Goal: Transaction & Acquisition: Purchase product/service

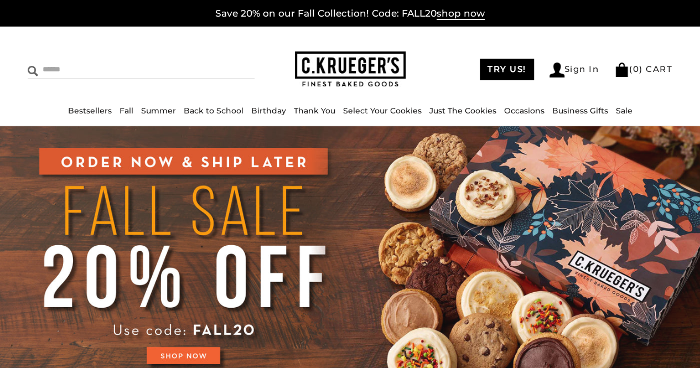
scroll to position [55, 0]
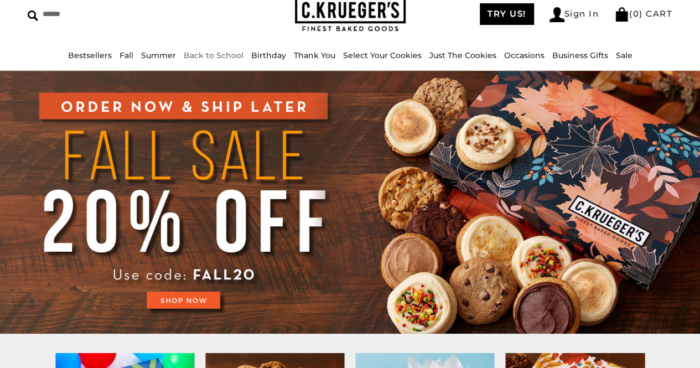
click at [229, 49] on li "Back to School" at bounding box center [214, 55] width 60 height 13
click at [228, 56] on link "Back to School" at bounding box center [214, 55] width 60 height 10
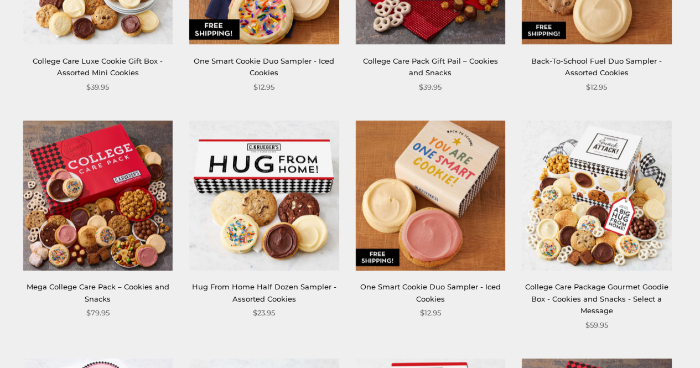
scroll to position [553, 0]
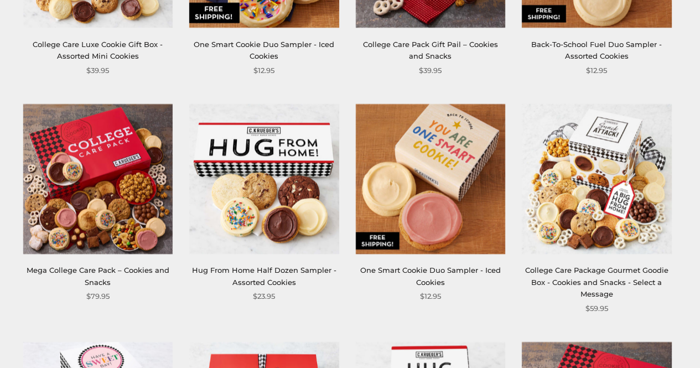
click at [607, 286] on link "College Care Package Gourmet Goodie Box - Cookies and Snacks - Select a Message" at bounding box center [596, 282] width 143 height 33
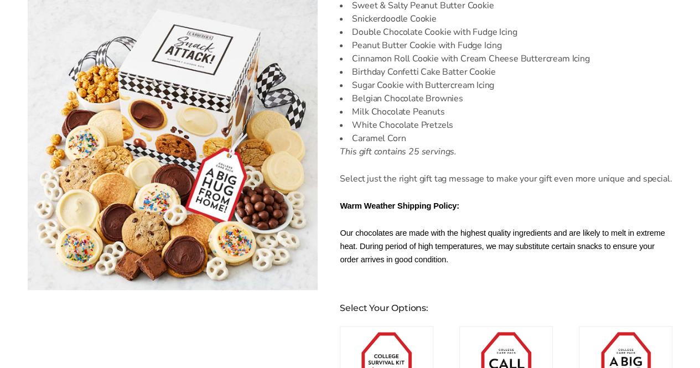
scroll to position [609, 0]
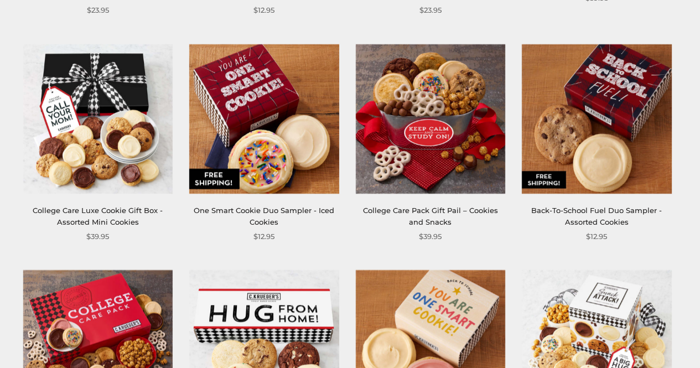
scroll to position [498, 0]
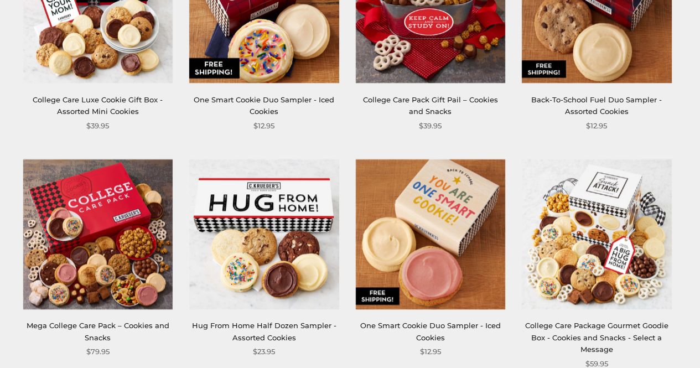
click at [312, 250] on img at bounding box center [263, 233] width 149 height 149
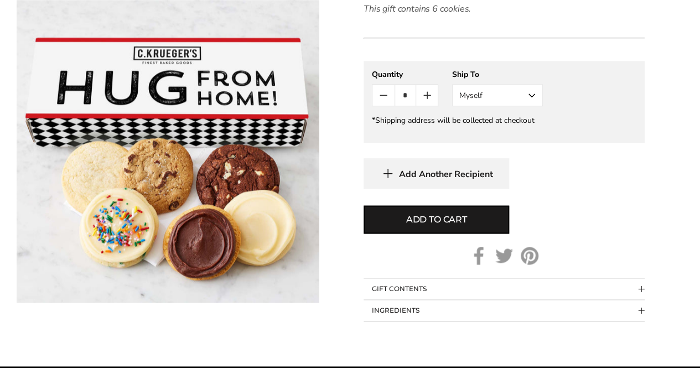
scroll to position [609, 0]
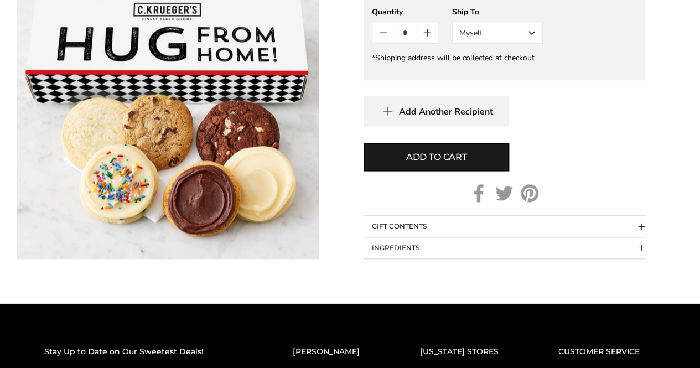
click at [636, 227] on button "GIFT CONTENTS" at bounding box center [504, 226] width 281 height 21
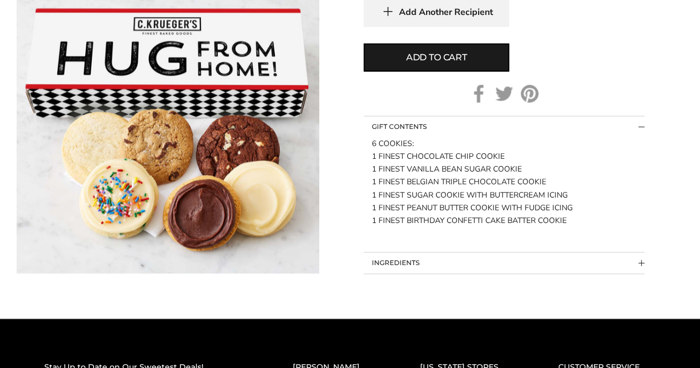
scroll to position [719, 0]
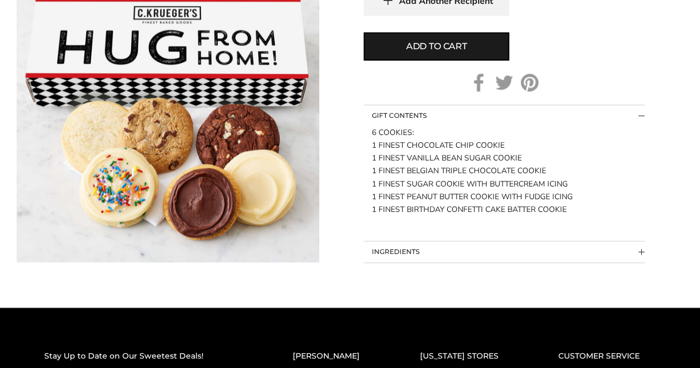
click at [632, 250] on button "INGREDIENTS" at bounding box center [504, 251] width 281 height 21
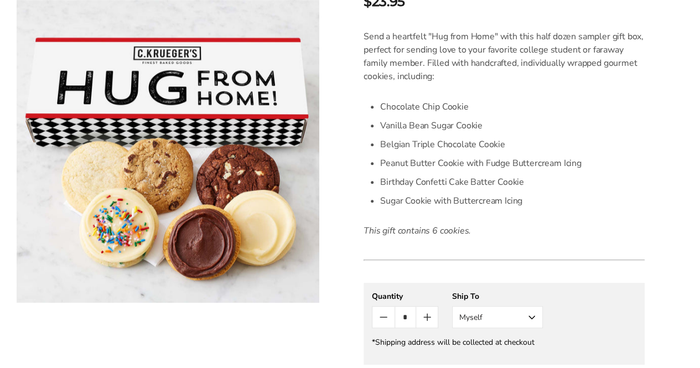
scroll to position [55, 0]
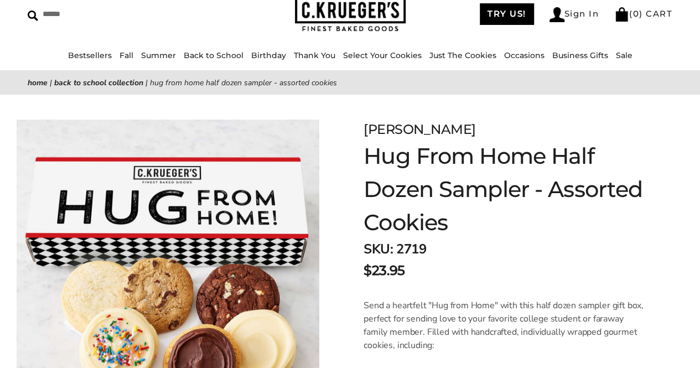
drag, startPoint x: 456, startPoint y: 127, endPoint x: 386, endPoint y: 136, distance: 70.3
click at [387, 136] on div "[PERSON_NAME]" at bounding box center [504, 130] width 281 height 20
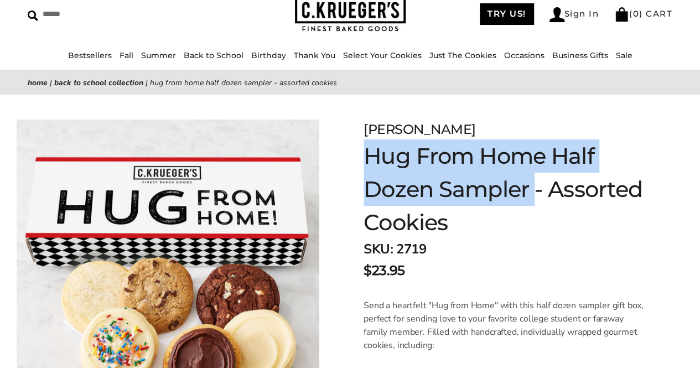
drag, startPoint x: 362, startPoint y: 134, endPoint x: 538, endPoint y: 191, distance: 185.0
copy div "C.KRUEGER'S Hug From Home Half Dozen Sampler"
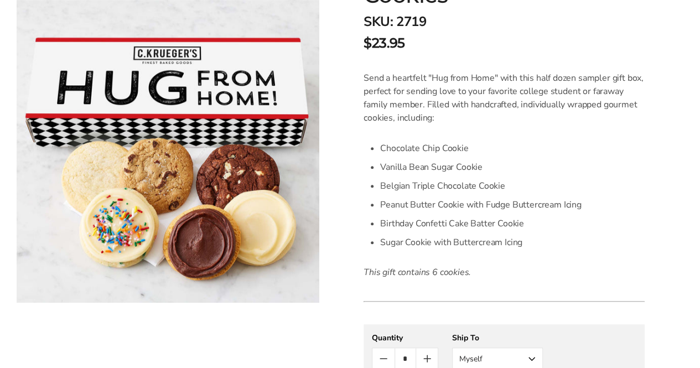
scroll to position [277, 0]
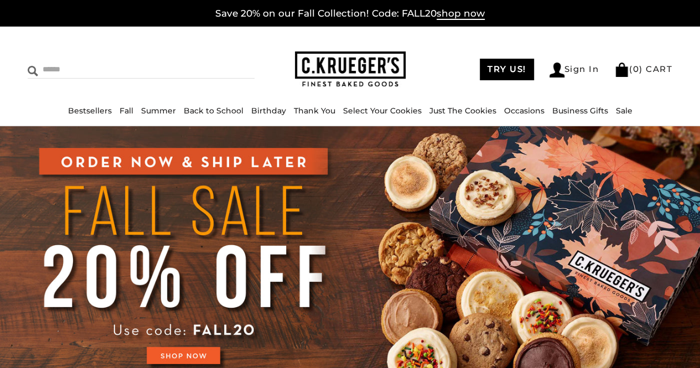
click at [54, 66] on input "Search" at bounding box center [102, 69] width 148 height 17
type input "*******"
click at [225, 61] on input "******" at bounding box center [240, 68] width 30 height 15
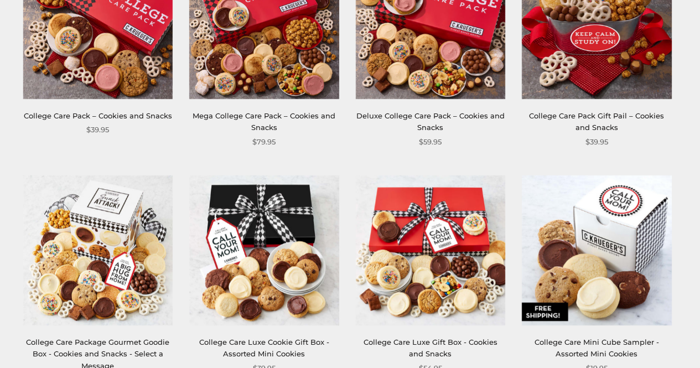
scroll to position [277, 0]
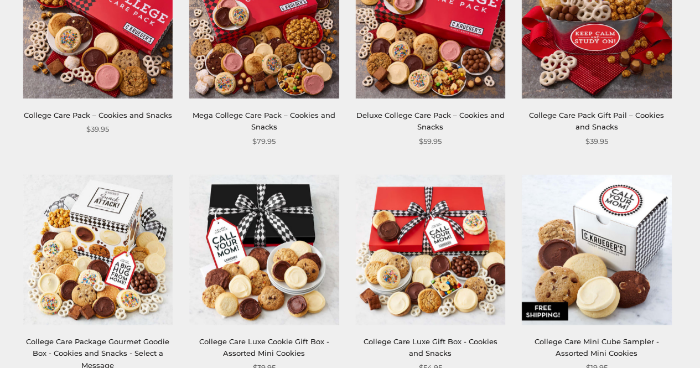
click at [650, 110] on div "College Care Pack Gift Pail – Cookies and Snacks" at bounding box center [596, 122] width 149 height 24
click at [645, 120] on link "College Care Pack Gift Pail – Cookies and Snacks" at bounding box center [596, 121] width 135 height 20
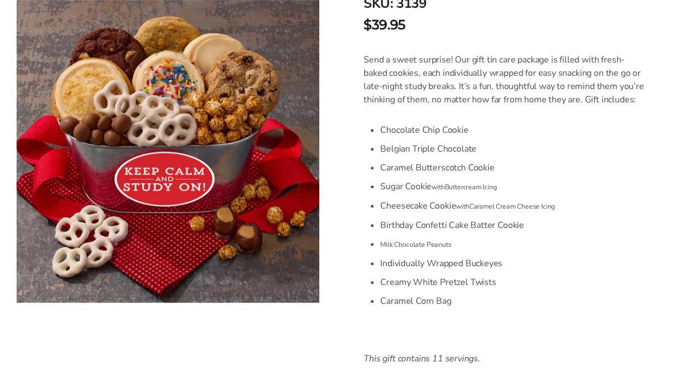
scroll to position [332, 0]
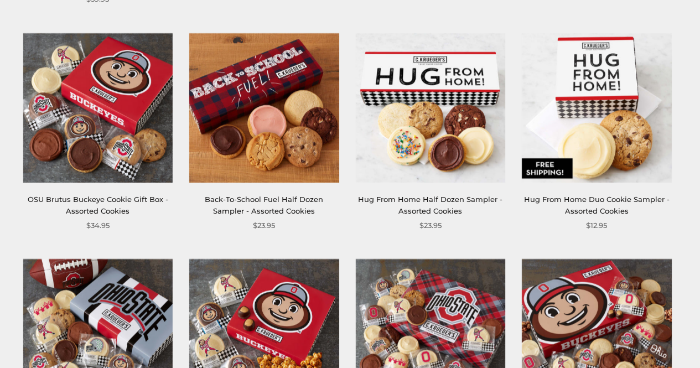
scroll to position [664, 0]
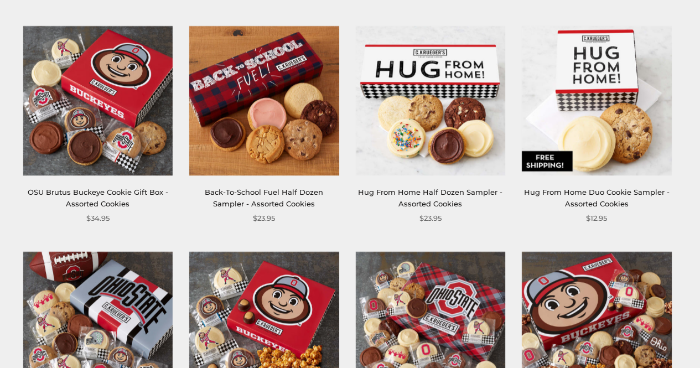
click at [485, 75] on img at bounding box center [430, 99] width 149 height 149
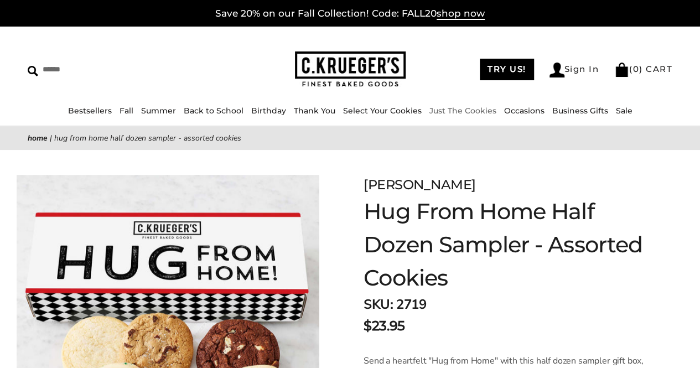
click at [464, 110] on link "Just The Cookies" at bounding box center [462, 111] width 67 height 10
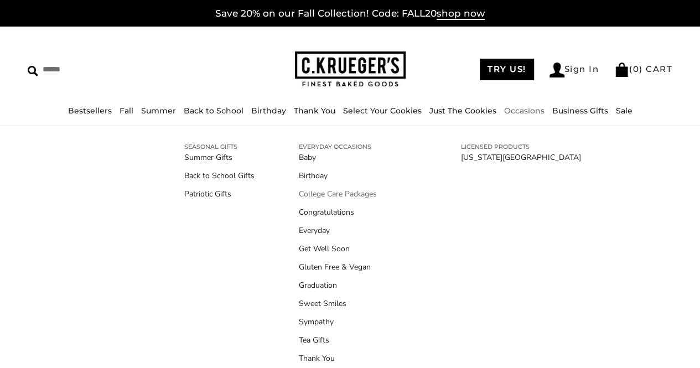
click at [359, 194] on link "College Care Packages" at bounding box center [358, 194] width 118 height 12
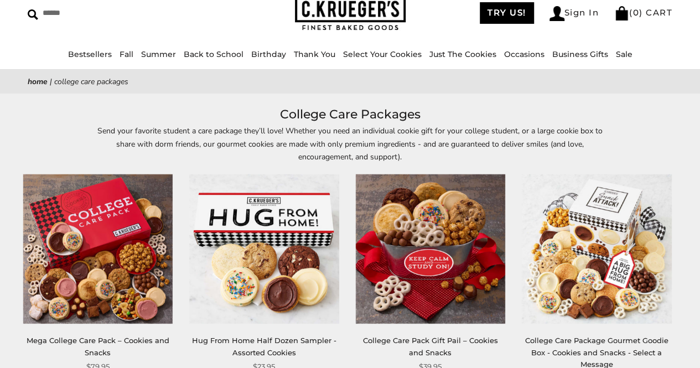
scroll to position [55, 0]
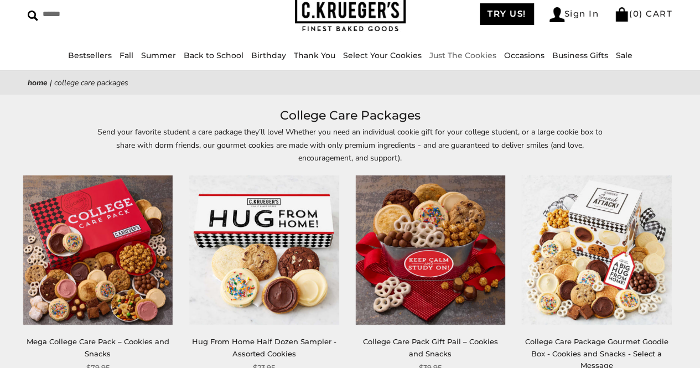
click at [481, 53] on link "Just The Cookies" at bounding box center [462, 55] width 67 height 10
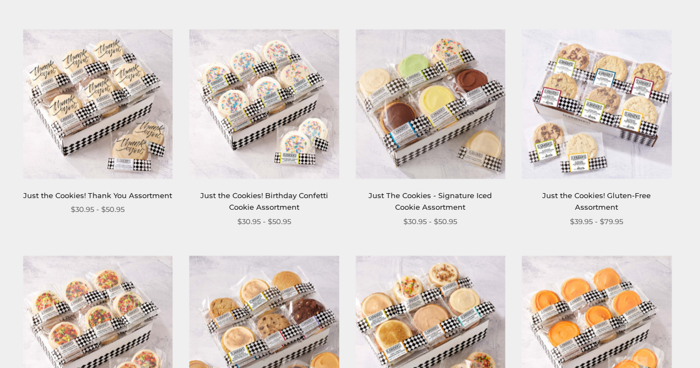
scroll to position [609, 0]
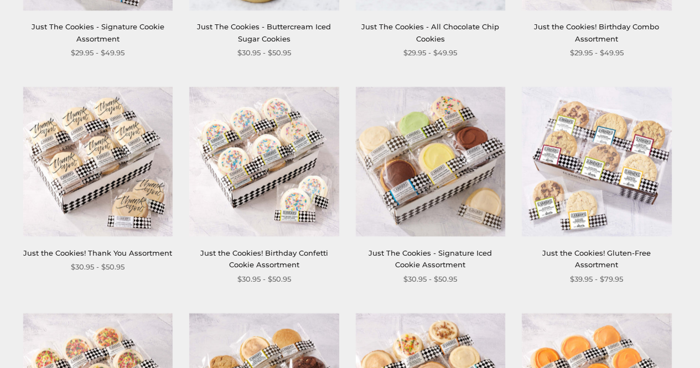
click at [128, 251] on link "Just the Cookies! Thank You Assortment" at bounding box center [97, 252] width 149 height 9
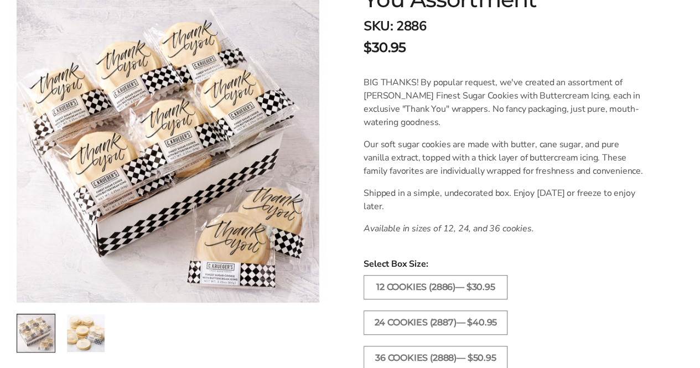
scroll to position [277, 0]
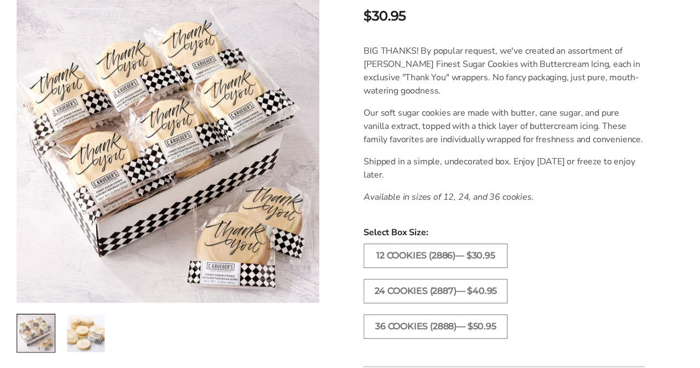
click at [80, 329] on img "2 / 2" at bounding box center [86, 333] width 38 height 38
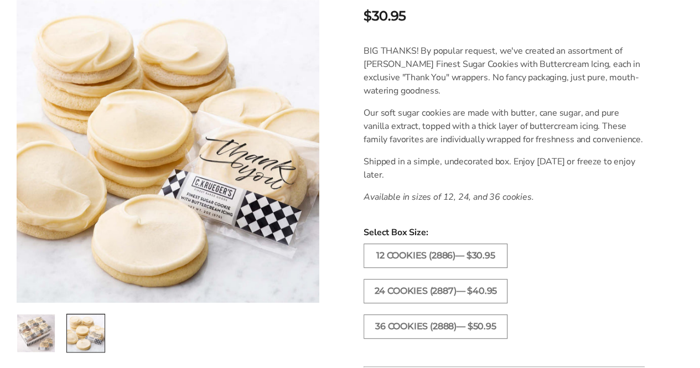
click at [50, 329] on img "1 / 2" at bounding box center [36, 333] width 38 height 38
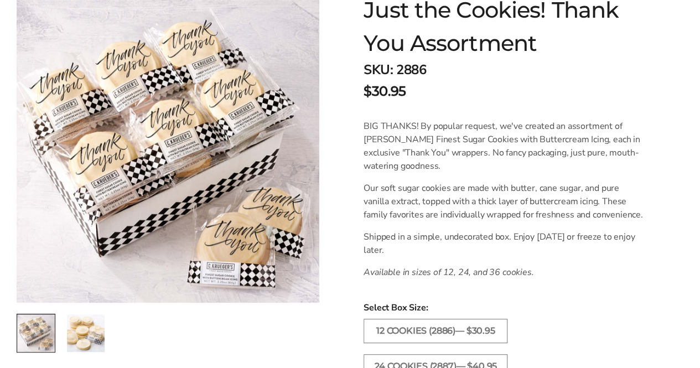
scroll to position [0, 0]
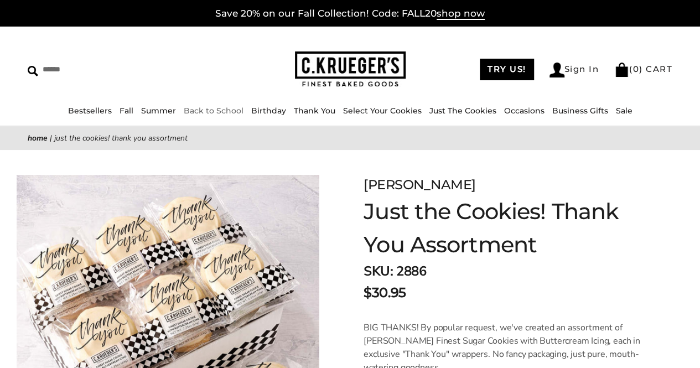
click at [242, 106] on link "Back to School" at bounding box center [214, 111] width 60 height 10
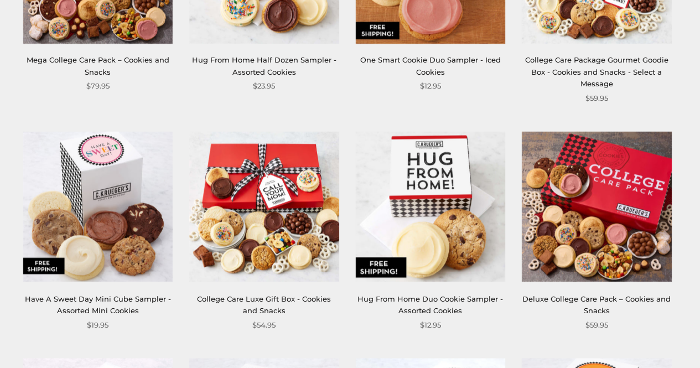
scroll to position [775, 0]
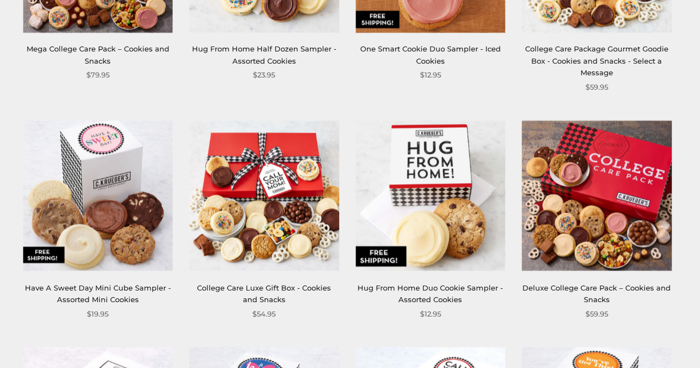
click at [300, 287] on link "College Care Luxe Gift Box - Cookies and Snacks" at bounding box center [264, 293] width 134 height 20
